Goal: Task Accomplishment & Management: Manage account settings

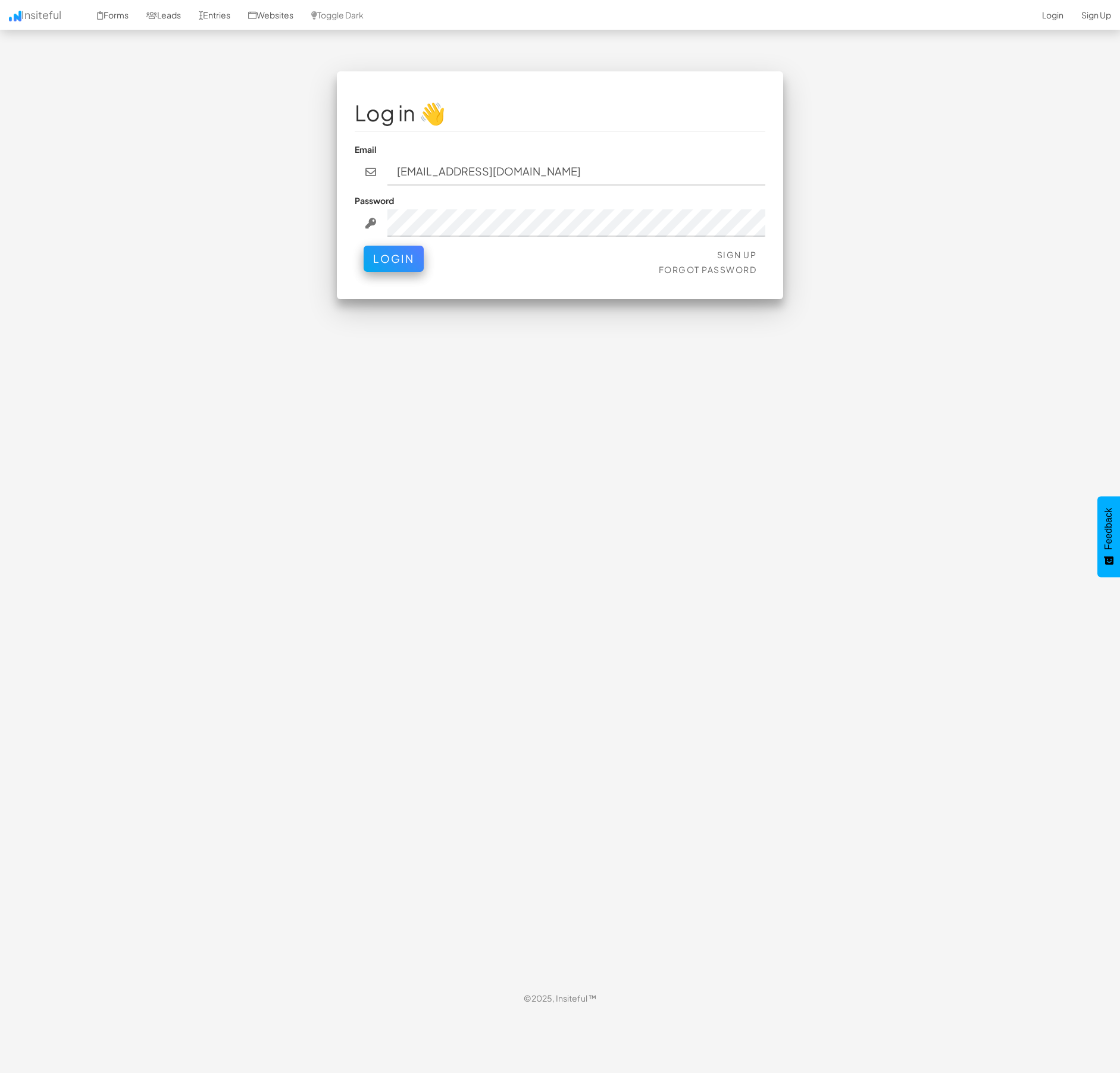
click at [0, 1013] on nordpass-autofill-portal at bounding box center [0, 1013] width 0 height 0
type input "[PERSON_NAME][EMAIL_ADDRESS][DOMAIN_NAME]"
click at [404, 268] on button "Login" at bounding box center [394, 255] width 60 height 26
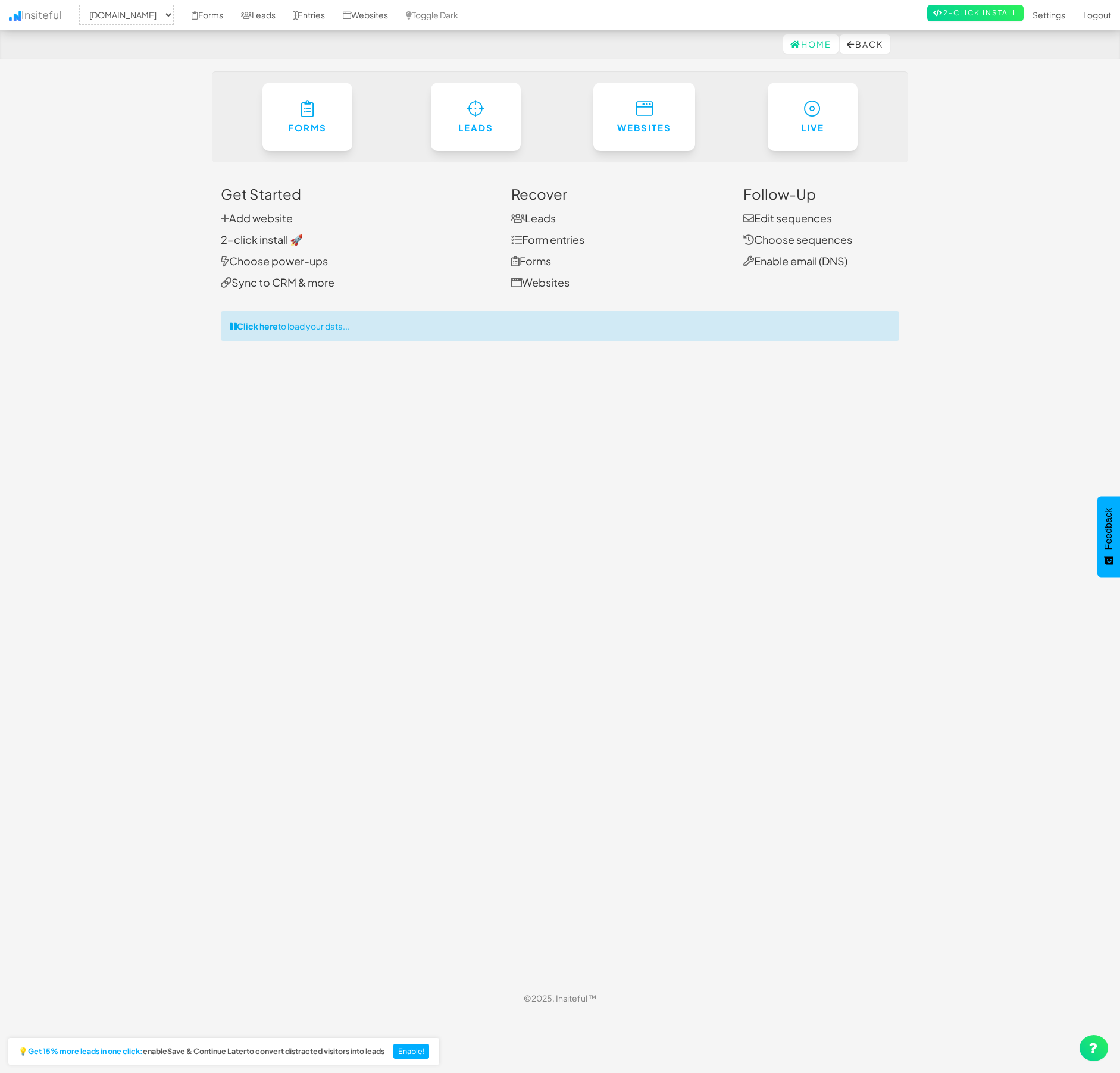
select select "2351"
click at [431, 117] on link "Leads" at bounding box center [476, 114] width 92 height 70
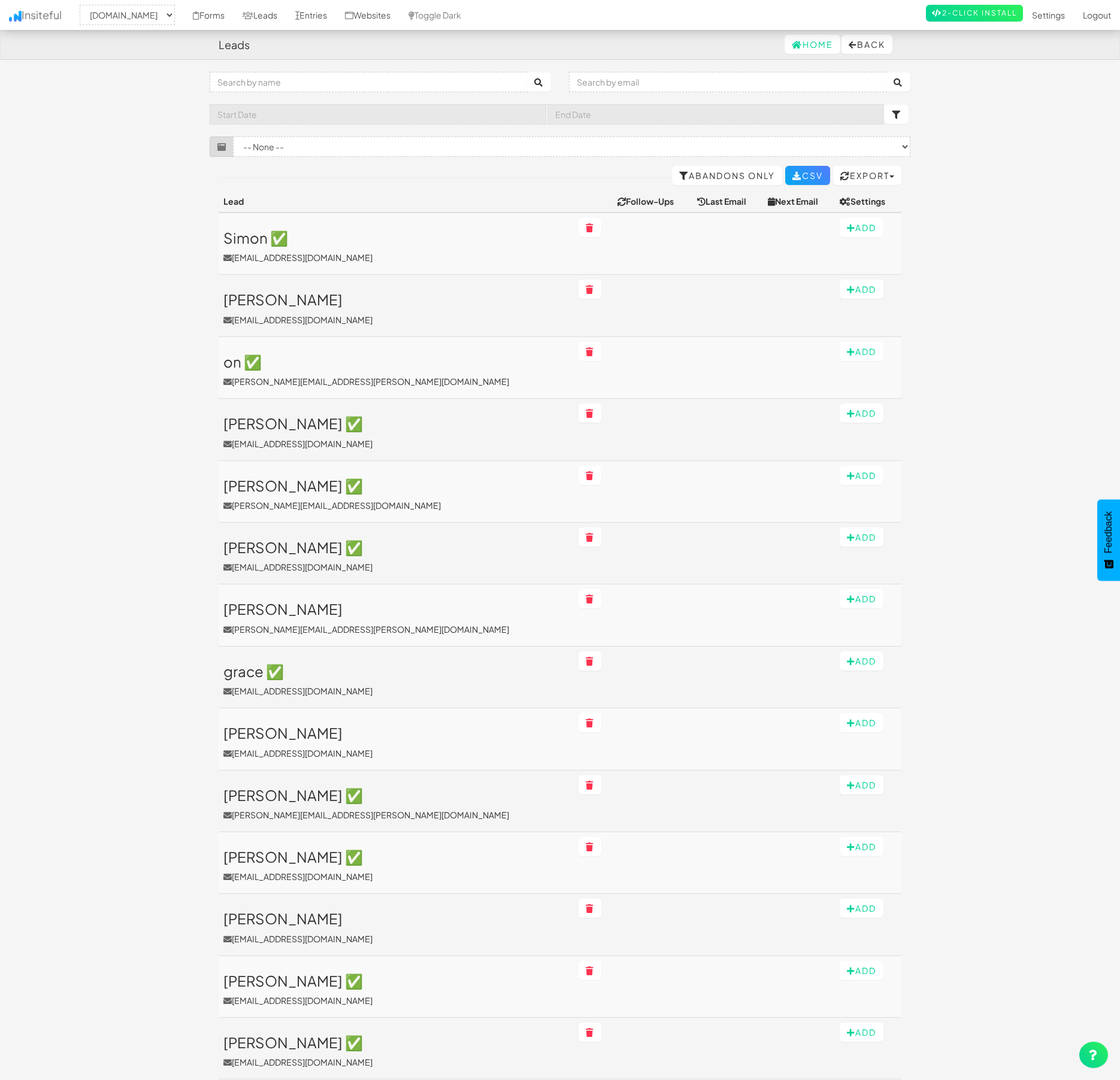
select select "2351"
click at [367, 147] on select "-- None -- (www.heatelectric.uk/solar-solutions/solar-battery-installation/[nam…" at bounding box center [572, 147] width 677 height 20
click at [291, 113] on input "text" at bounding box center [378, 114] width 336 height 20
click at [334, 199] on span "7" at bounding box center [327, 198] width 23 height 23
type input "2025-08-07"
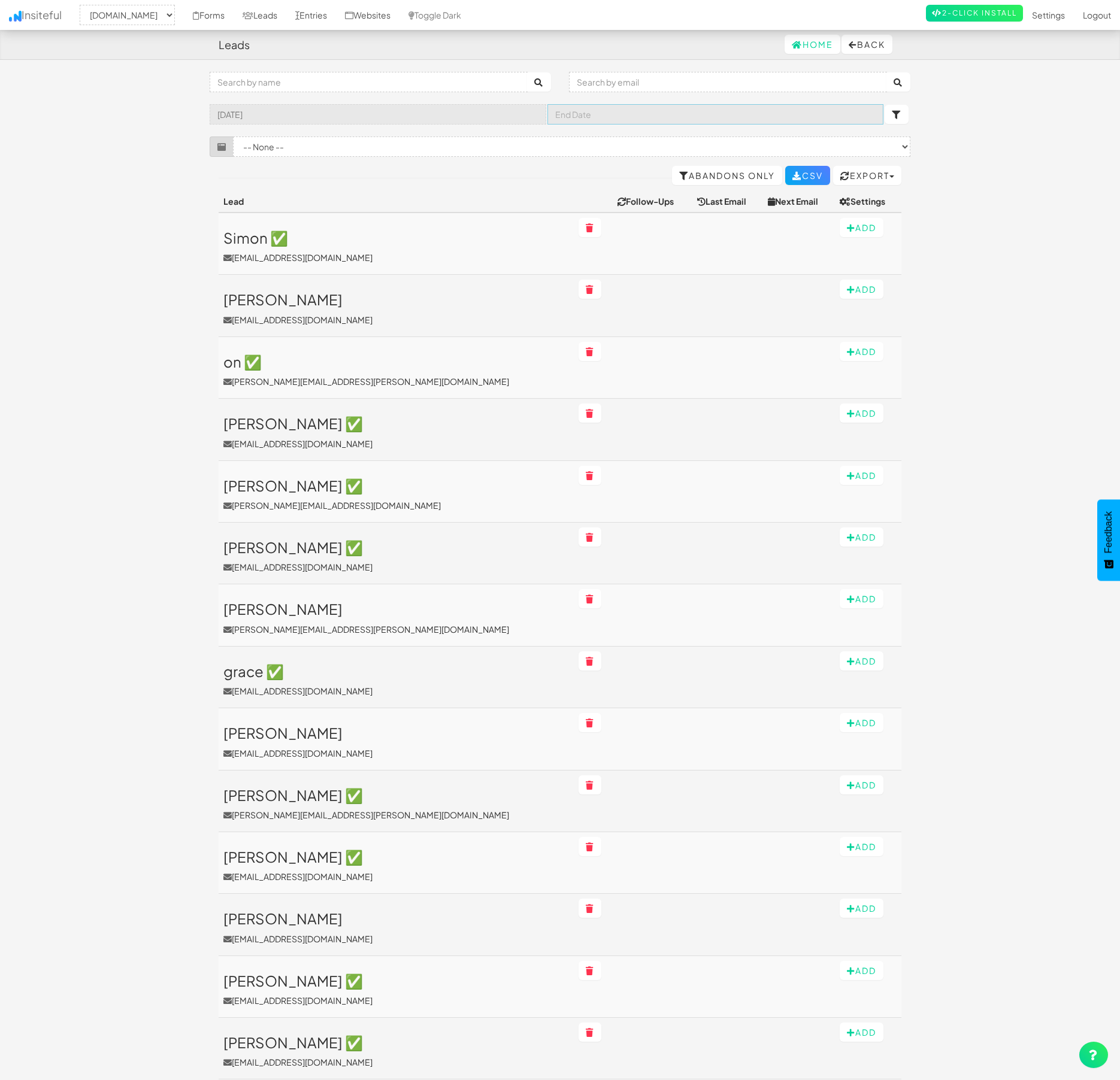
click at [631, 110] on input "text" at bounding box center [716, 114] width 336 height 20
click at [592, 221] on span "11" at bounding box center [586, 221] width 23 height 23
type input "2025-08-11"
click at [893, 115] on icon "submit" at bounding box center [897, 114] width 10 height 8
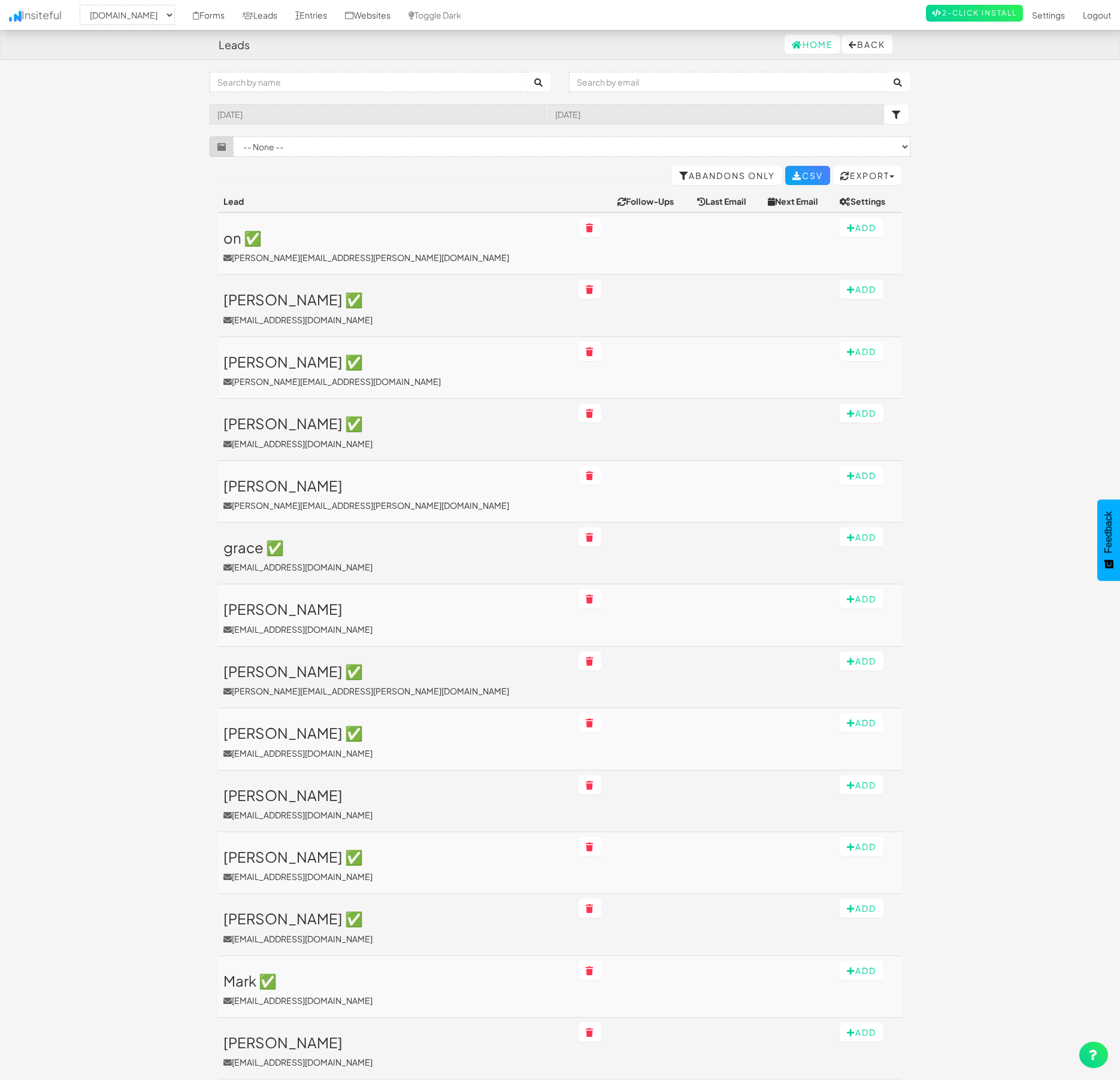
select select "2351"
click at [274, 240] on h3 "on ✅" at bounding box center [396, 237] width 346 height 15
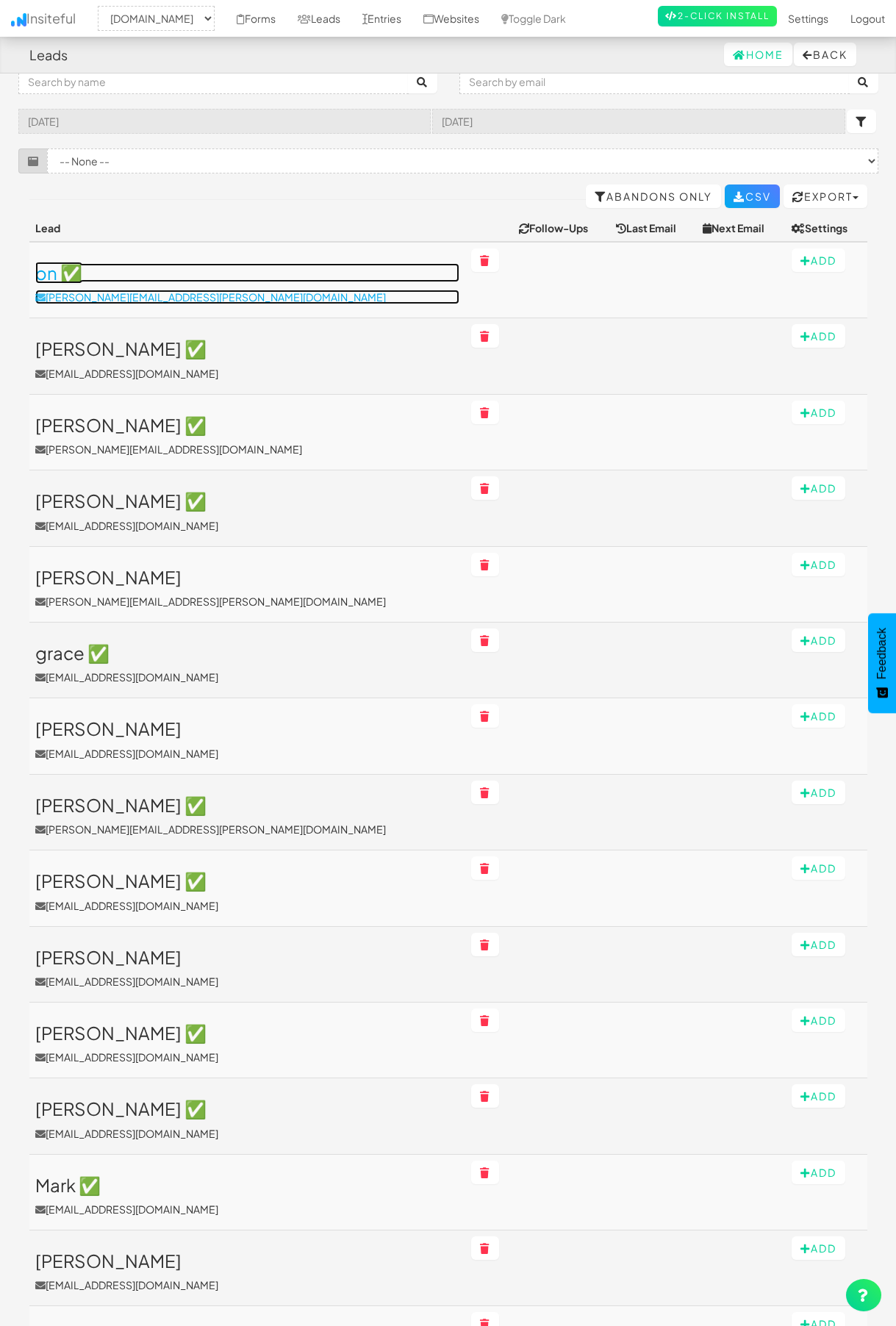
scroll to position [73, 0]
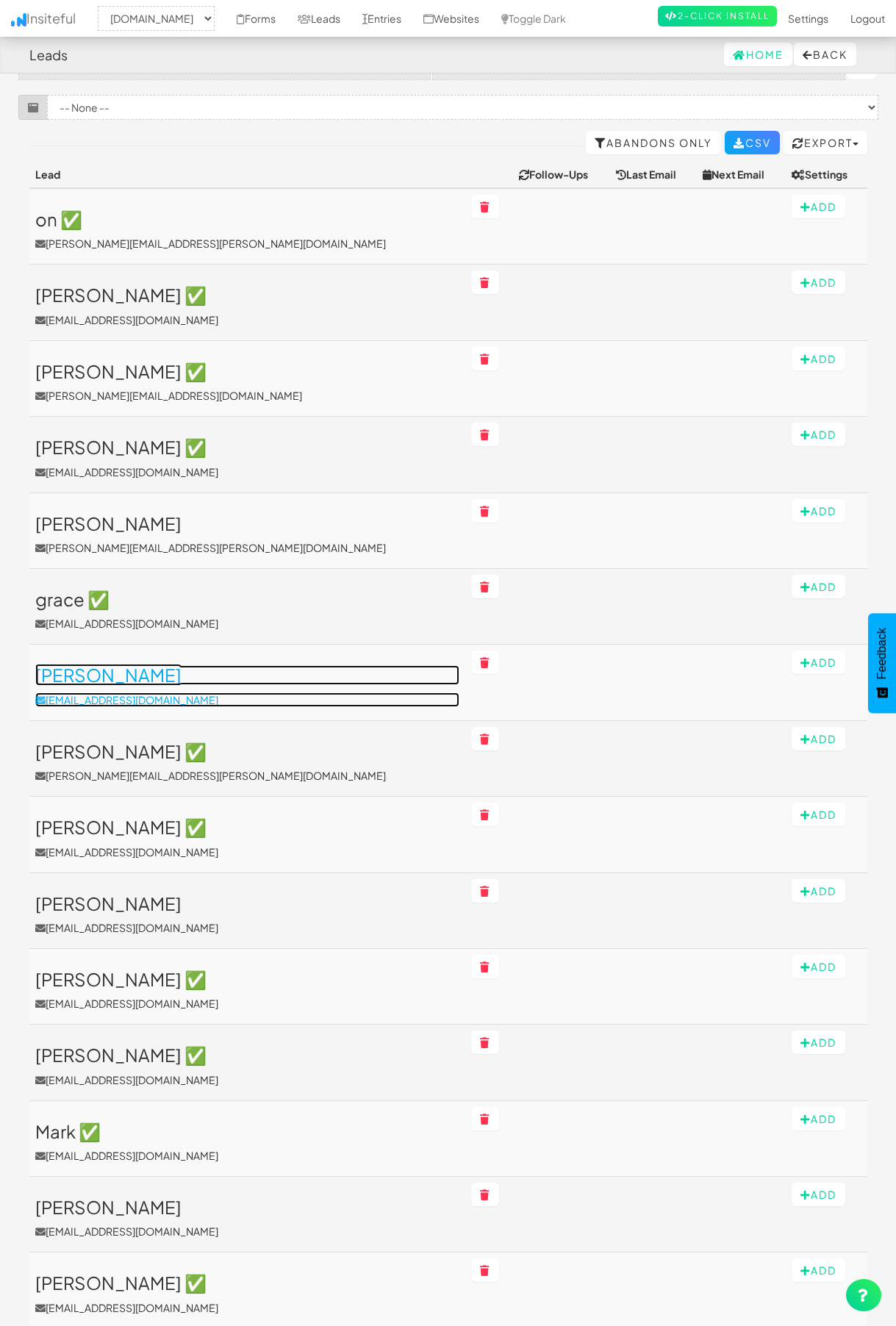
click at [86, 678] on h3 "[PERSON_NAME]" at bounding box center [248, 674] width 424 height 19
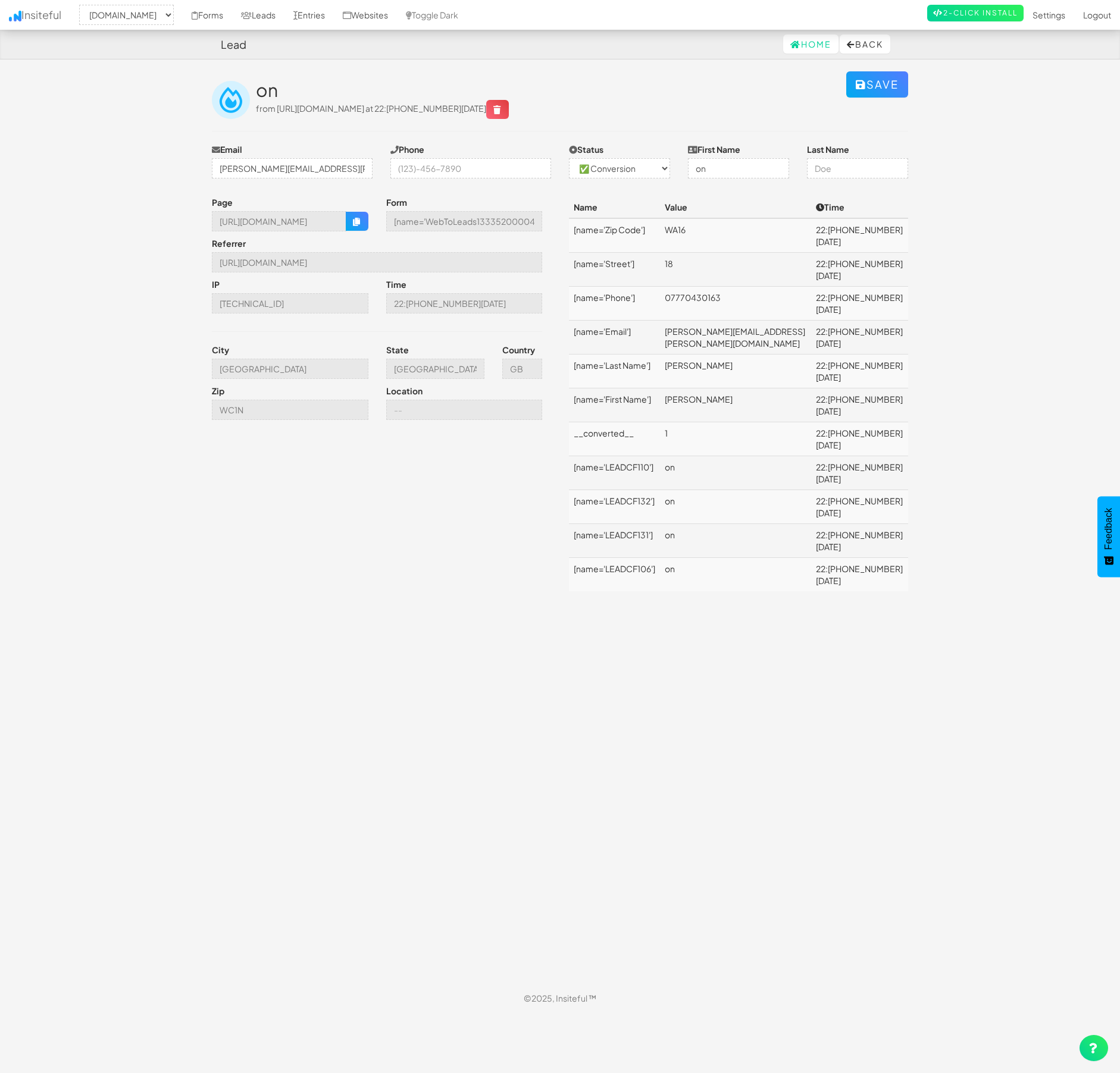
select select "2351"
select select "1"
drag, startPoint x: 801, startPoint y: 298, endPoint x: 677, endPoint y: 286, distance: 124.6
click at [677, 321] on tr "[name='Email'] [PERSON_NAME][EMAIL_ADDRESS][PERSON_NAME][DOMAIN_NAME] 22:[PHONE…" at bounding box center [738, 337] width 339 height 34
drag, startPoint x: 677, startPoint y: 286, endPoint x: 685, endPoint y: 296, distance: 12.8
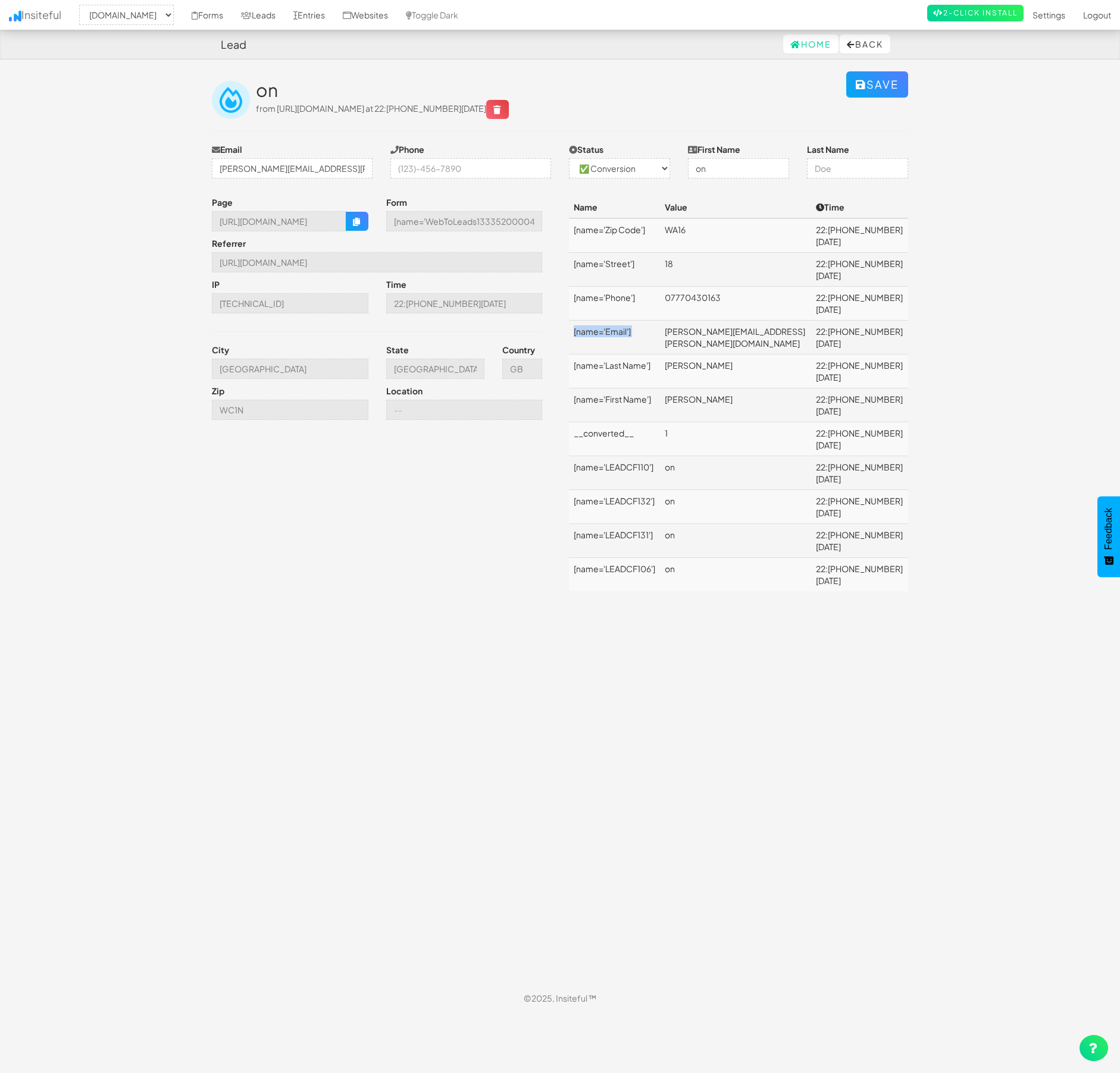
click at [685, 321] on tr "[name='Email'] david.i.shaw@btinternet.com 22:51 08.10.25" at bounding box center [738, 337] width 339 height 34
click at [686, 321] on td "david.i.shaw@btinternet.com" at bounding box center [736, 337] width 151 height 34
drag, startPoint x: 683, startPoint y: 297, endPoint x: 799, endPoint y: 301, distance: 116.1
click at [799, 321] on td "david.i.shaw@btinternet.com" at bounding box center [736, 337] width 151 height 34
copy td "david.i.shaw@btinternet.com"
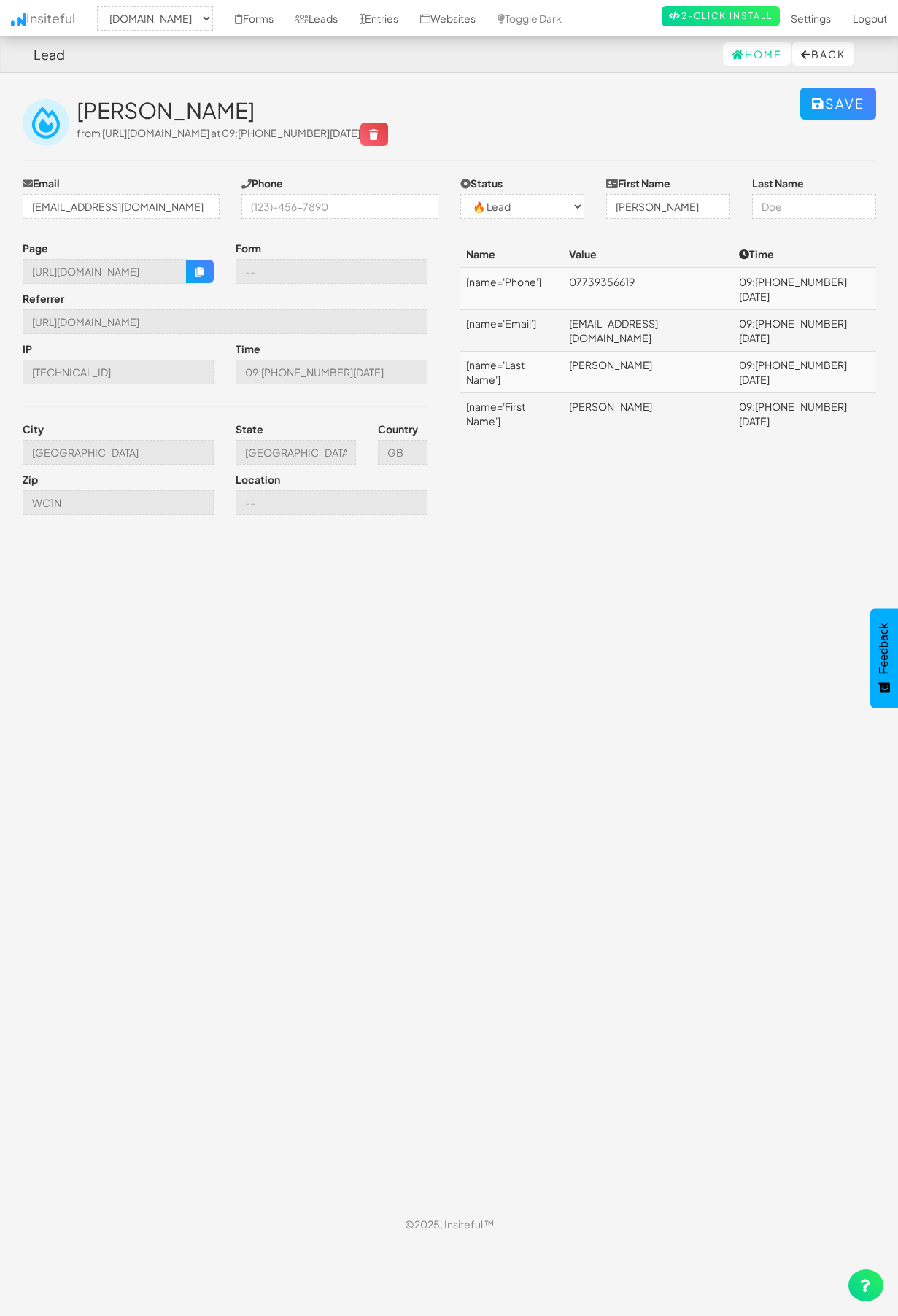
select select "2351"
click at [560, 201] on select "-- None -- ✅ Conversion 🔥 Lead Unknown" at bounding box center [522, 206] width 124 height 24
select select "1"
click at [159, 133] on span "from [URL][DOMAIN_NAME] at 09:[PHONE_NUMBER][DATE]" at bounding box center [232, 132] width 311 height 13
